Goal: Contribute content: Contribute content

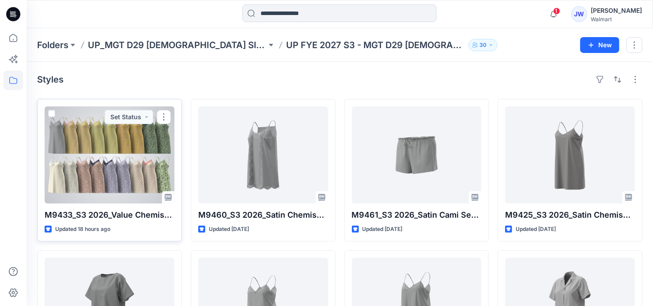
click at [107, 150] on div at bounding box center [110, 154] width 130 height 97
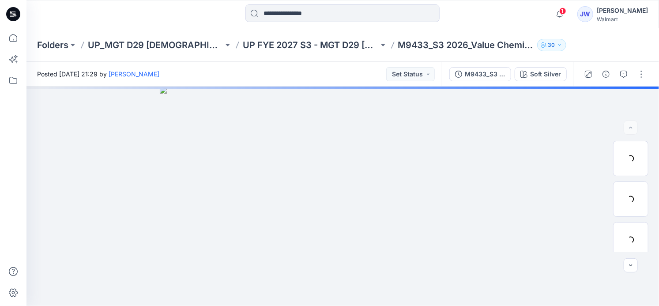
click at [565, 13] on span "1" at bounding box center [562, 11] width 7 height 7
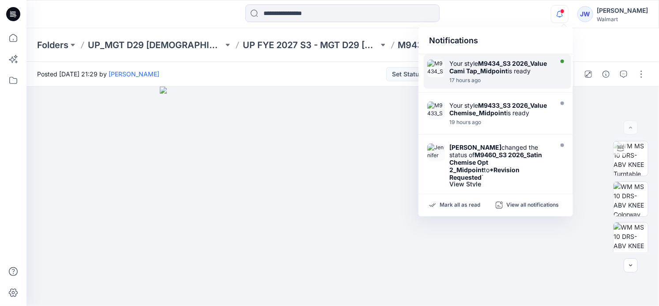
click at [501, 69] on strong "M9434_S3 2026_Value Cami Tap_Midpoint" at bounding box center [498, 67] width 98 height 15
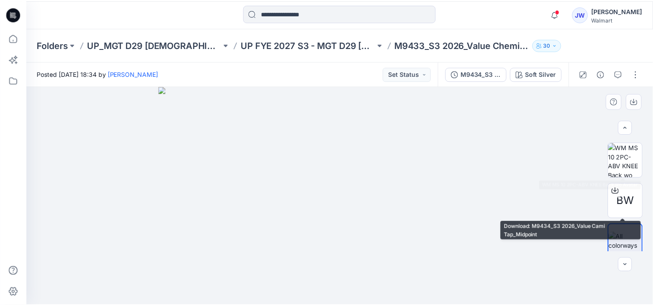
scroll to position [127, 0]
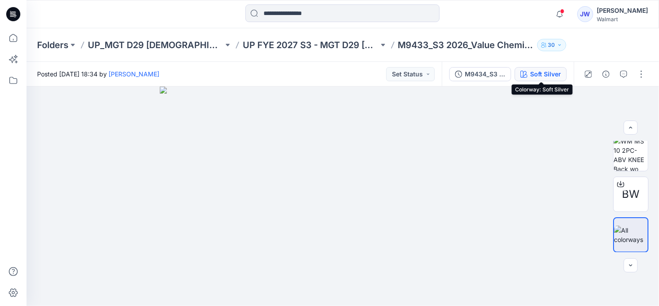
click at [533, 74] on div "Soft Silver" at bounding box center [545, 74] width 31 height 10
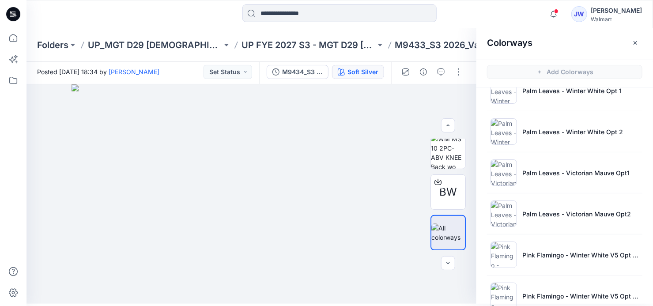
scroll to position [822, 0]
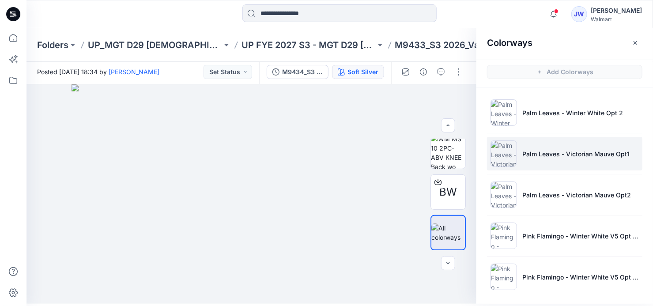
click at [536, 159] on li "Palm Leaves - Victorian Mauve Opt1" at bounding box center [564, 154] width 155 height 34
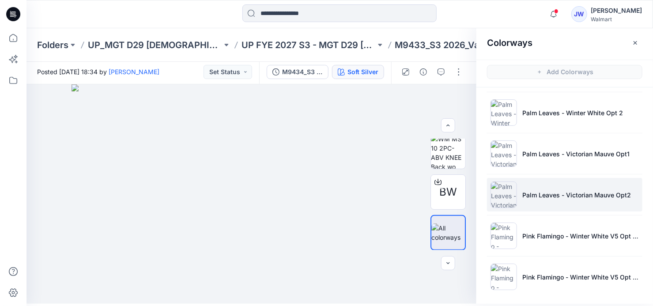
scroll to position [0, 0]
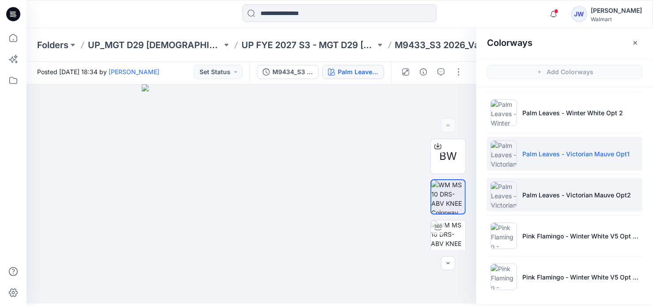
click at [530, 205] on li "Palm Leaves - Victorian Mauve Opt2" at bounding box center [564, 195] width 155 height 34
click at [556, 154] on p "Palm Leaves - Victorian Mauve Opt1" at bounding box center [575, 153] width 107 height 9
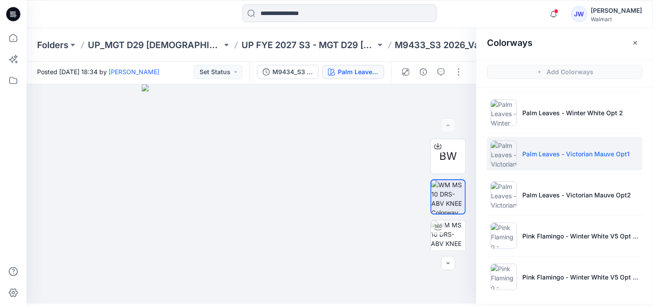
drag, startPoint x: 638, startPoint y: 40, endPoint x: 630, endPoint y: 42, distance: 8.0
click at [638, 40] on icon "button" at bounding box center [635, 42] width 7 height 7
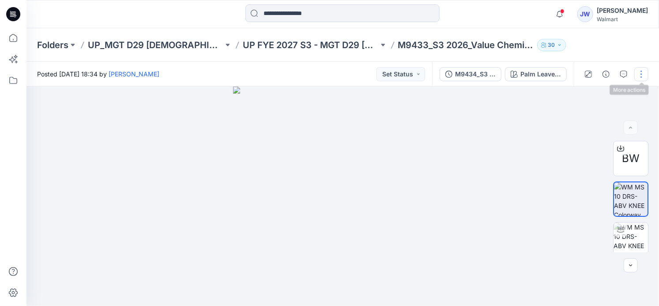
click at [642, 74] on button "button" at bounding box center [641, 74] width 14 height 14
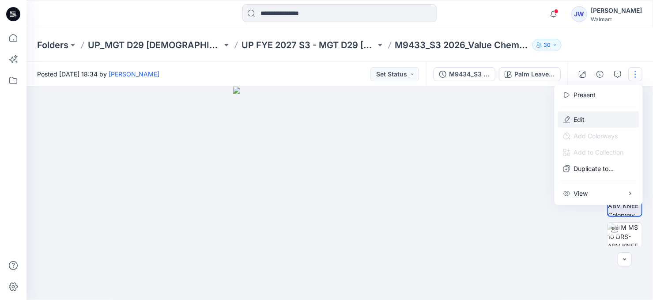
click at [570, 119] on button "Edit" at bounding box center [598, 119] width 81 height 16
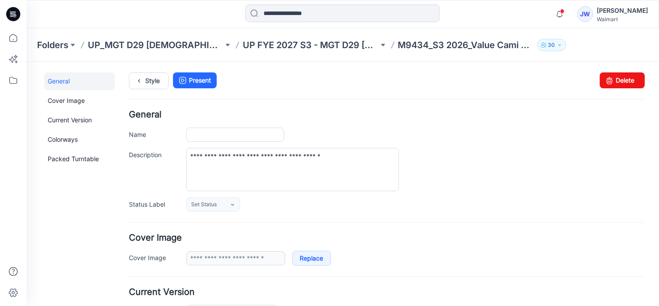
type input "**********"
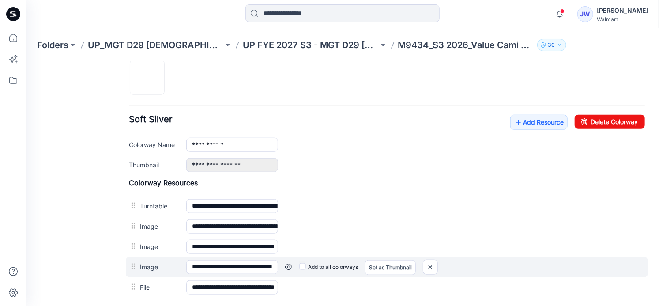
scroll to position [490, 0]
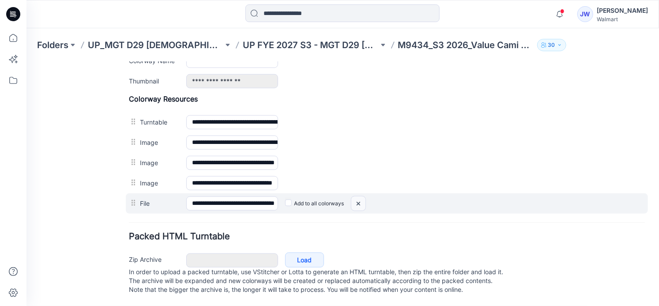
click at [359, 196] on img at bounding box center [358, 203] width 14 height 15
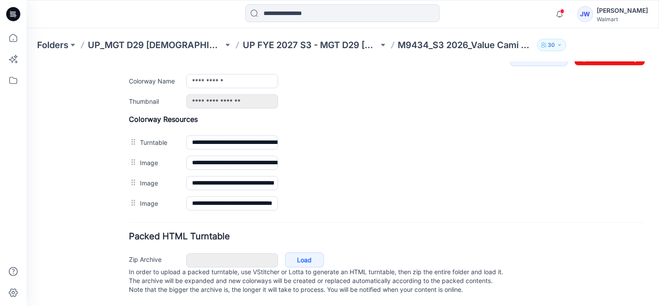
scroll to position [390, 0]
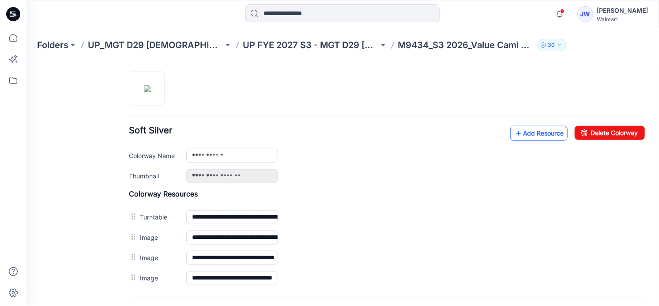
click at [541, 132] on link "Add Resource" at bounding box center [538, 132] width 57 height 15
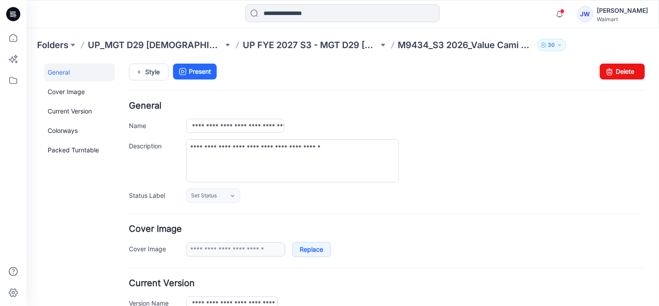
scroll to position [0, 0]
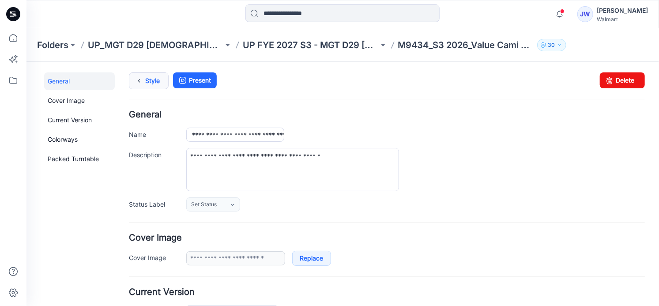
click at [147, 82] on link "Style" at bounding box center [148, 80] width 40 height 17
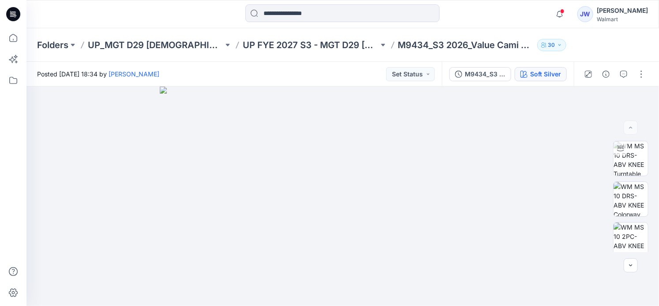
click at [549, 74] on div "Soft Silver" at bounding box center [545, 74] width 31 height 10
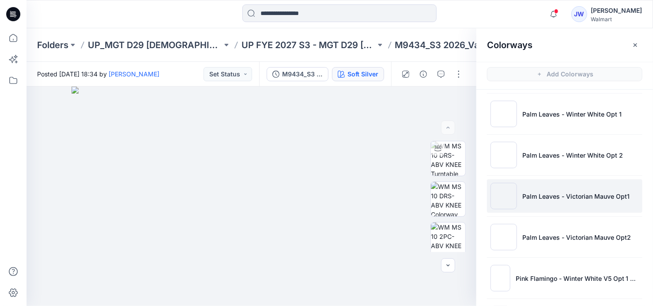
scroll to position [741, 0]
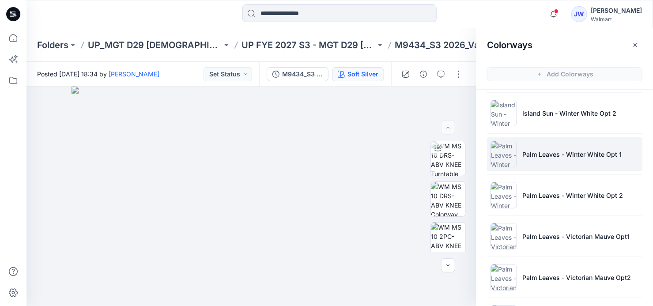
click at [548, 150] on p "Palm Leaves - Winter White Opt 1" at bounding box center [571, 154] width 99 height 9
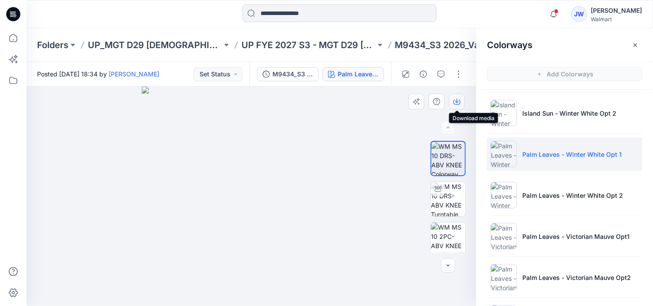
click at [455, 101] on icon "button" at bounding box center [456, 101] width 7 height 7
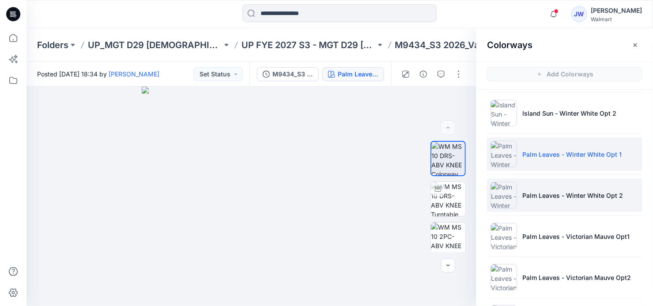
click at [522, 196] on p "Palm Leaves - Winter White Opt 2" at bounding box center [572, 195] width 101 height 9
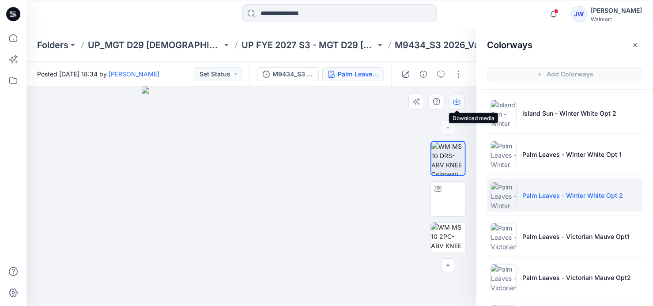
click at [456, 100] on icon "button" at bounding box center [456, 101] width 7 height 7
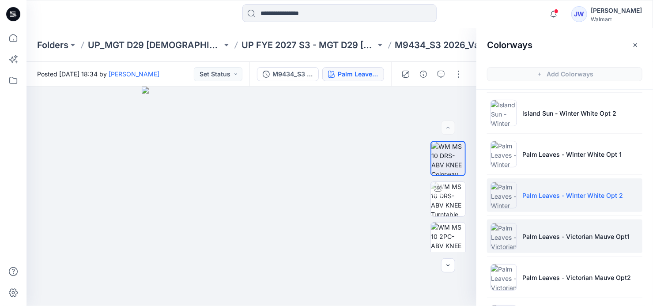
click at [550, 236] on p "Palm Leaves - Victorian Mauve Opt1" at bounding box center [575, 236] width 107 height 9
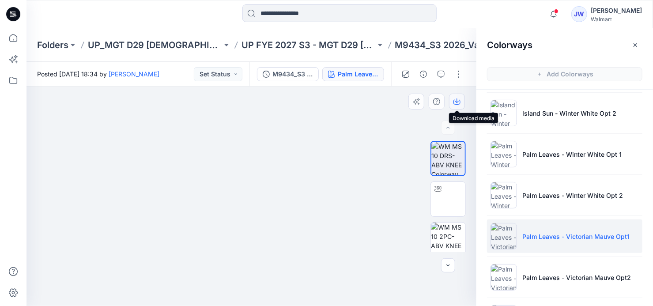
click at [455, 103] on icon "button" at bounding box center [456, 101] width 7 height 7
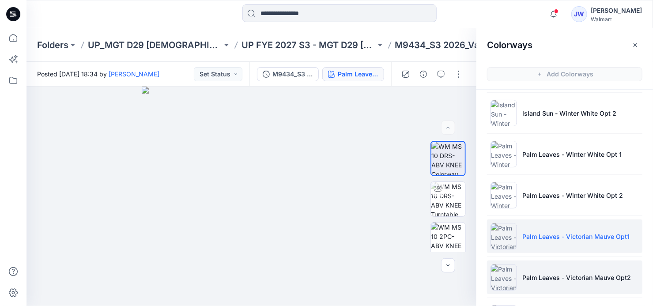
click at [566, 273] on p "Palm Leaves - Victorian Mauve Opt2" at bounding box center [576, 277] width 109 height 9
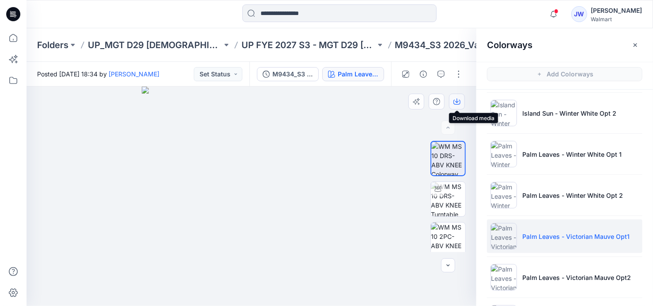
click at [457, 102] on icon "button" at bounding box center [457, 100] width 4 height 4
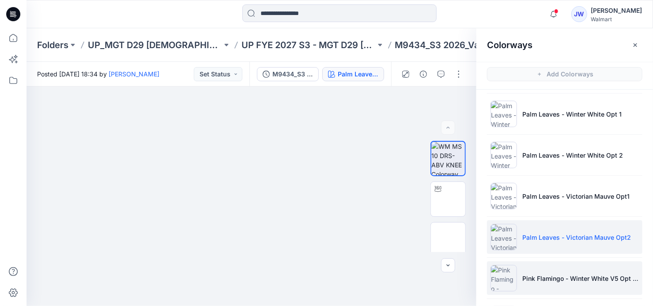
scroll to position [822, 0]
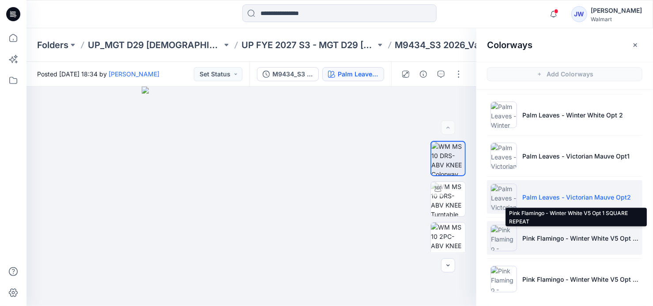
click at [566, 238] on p "Pink Flamingo - Winter White V5 Opt 1 SQUARE REPEAT" at bounding box center [580, 238] width 117 height 9
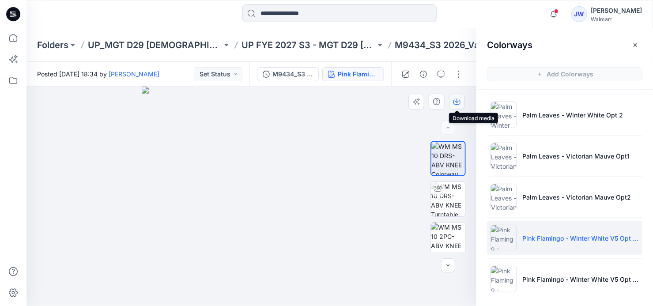
click at [455, 105] on icon "button" at bounding box center [456, 101] width 7 height 7
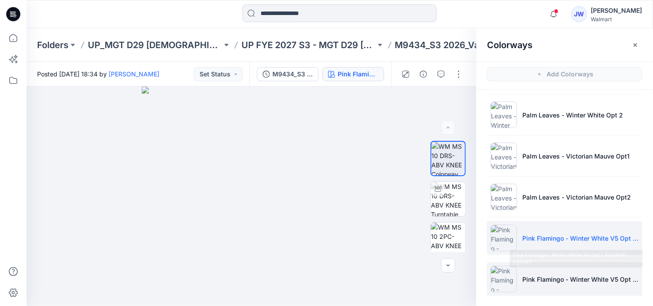
click at [603, 275] on p "Pink Flamingo - Winter White V5 Opt 2 SQUARE REPEAT" at bounding box center [580, 279] width 117 height 9
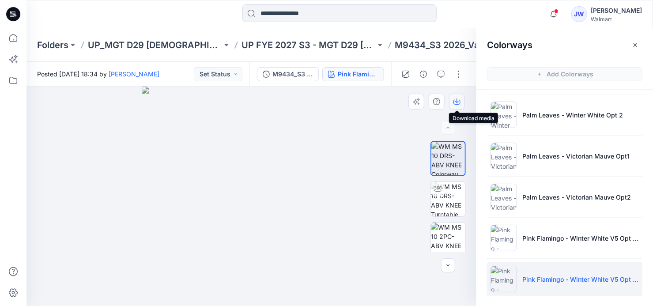
click at [457, 100] on icon "button" at bounding box center [457, 100] width 4 height 4
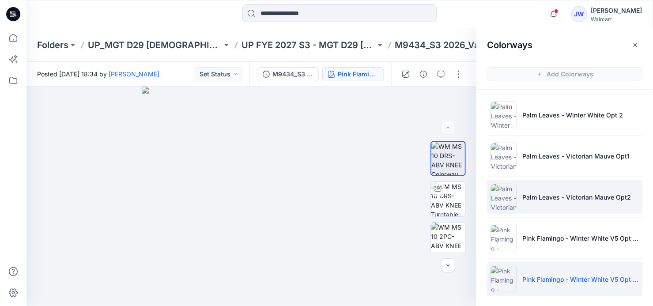
click at [534, 192] on p "Palm Leaves - Victorian Mauve Opt2" at bounding box center [576, 196] width 109 height 9
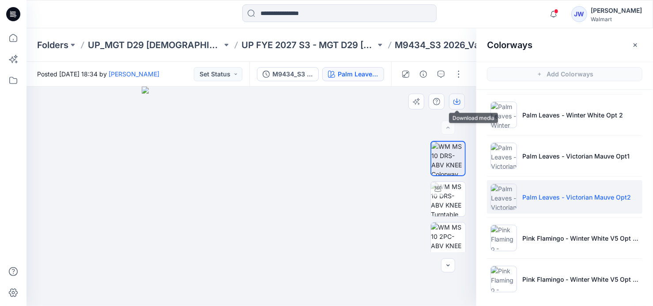
click at [458, 104] on icon "button" at bounding box center [456, 102] width 7 height 5
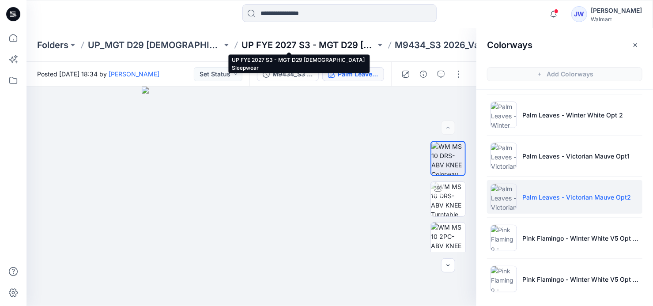
click at [319, 42] on p "UP FYE 2027 S3 - MGT D29 [DEMOGRAPHIC_DATA] Sleepwear" at bounding box center [308, 45] width 134 height 12
